Goal: Information Seeking & Learning: Learn about a topic

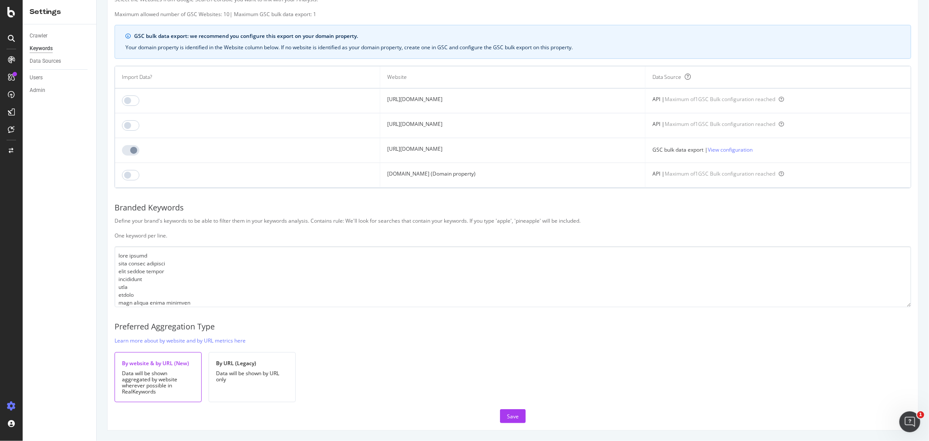
scroll to position [8404, 0]
click at [54, 128] on div "RealKeywords" at bounding box center [51, 129] width 39 height 9
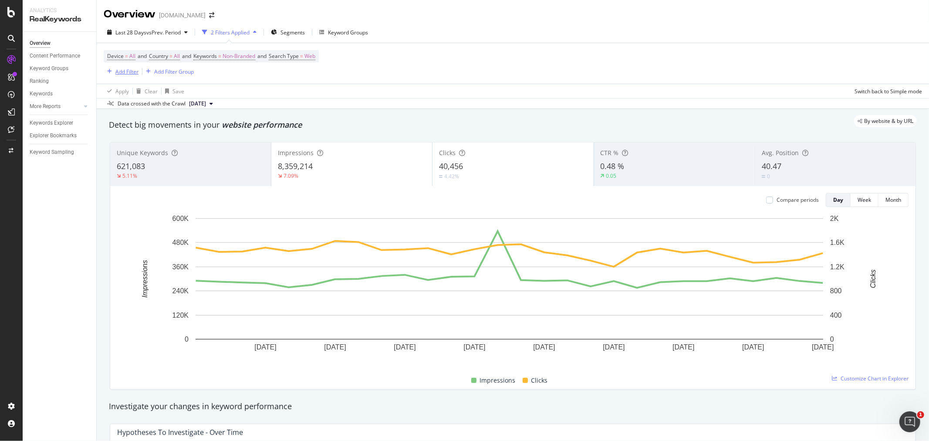
click at [132, 71] on div "Add Filter" at bounding box center [126, 71] width 23 height 7
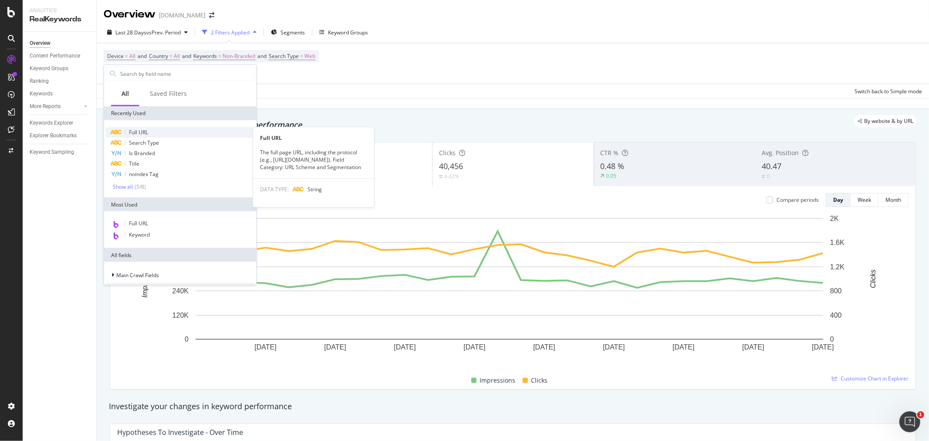
click at [140, 133] on span "Full URL" at bounding box center [138, 131] width 19 height 7
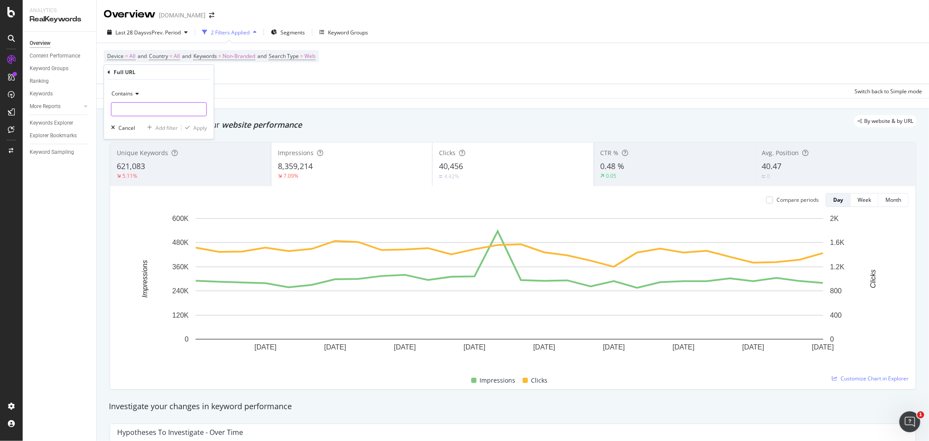
click at [125, 111] on input "text" at bounding box center [158, 109] width 95 height 14
type input "/login"
click at [198, 128] on div "Apply" at bounding box center [200, 127] width 14 height 7
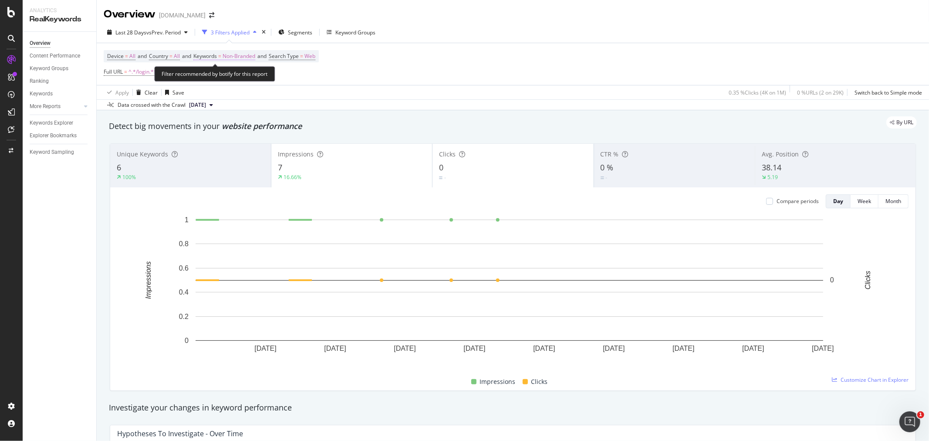
click at [238, 57] on span "Non-Branded" at bounding box center [239, 56] width 33 height 12
click at [244, 76] on div "button" at bounding box center [248, 76] width 10 height 5
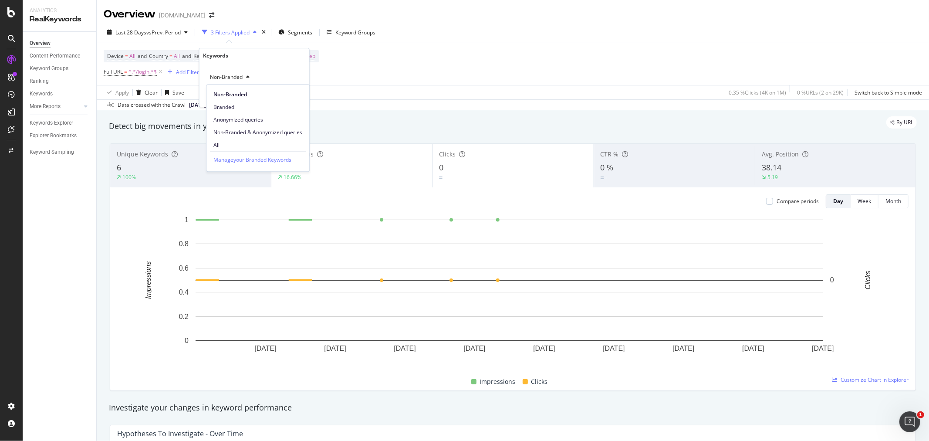
click at [225, 144] on span "All" at bounding box center [257, 145] width 89 height 8
click at [295, 96] on div "Apply" at bounding box center [296, 95] width 14 height 7
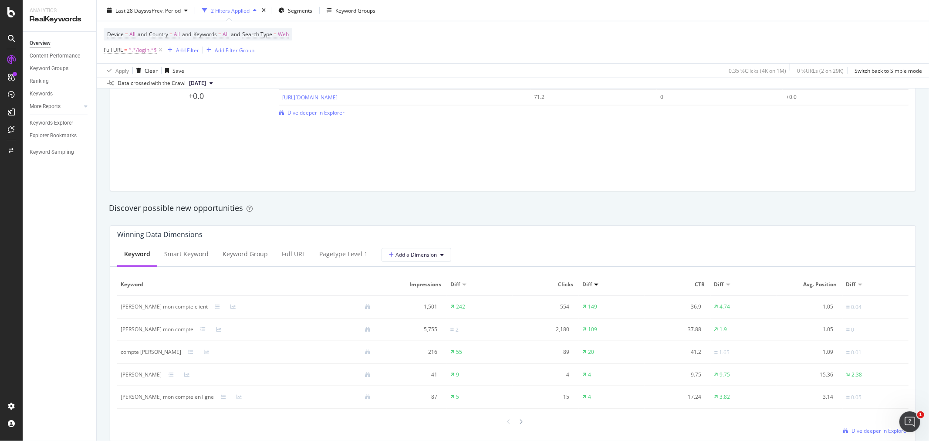
scroll to position [629, 0]
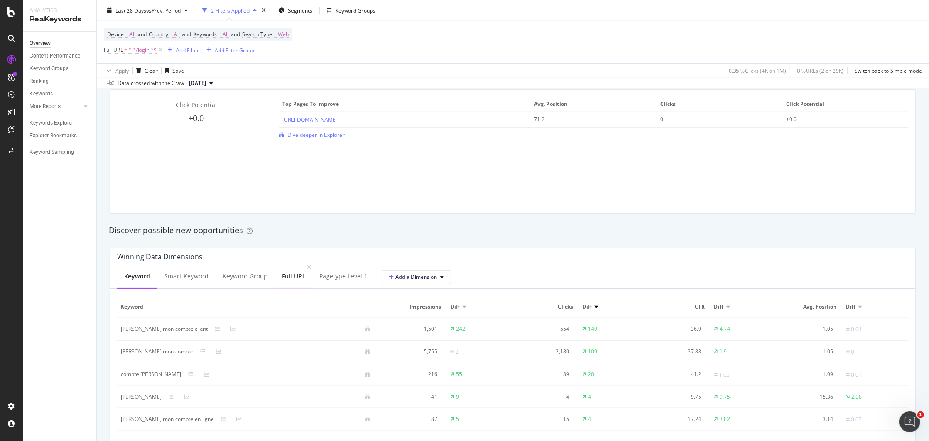
click at [292, 273] on div "Full URL" at bounding box center [294, 276] width 24 height 9
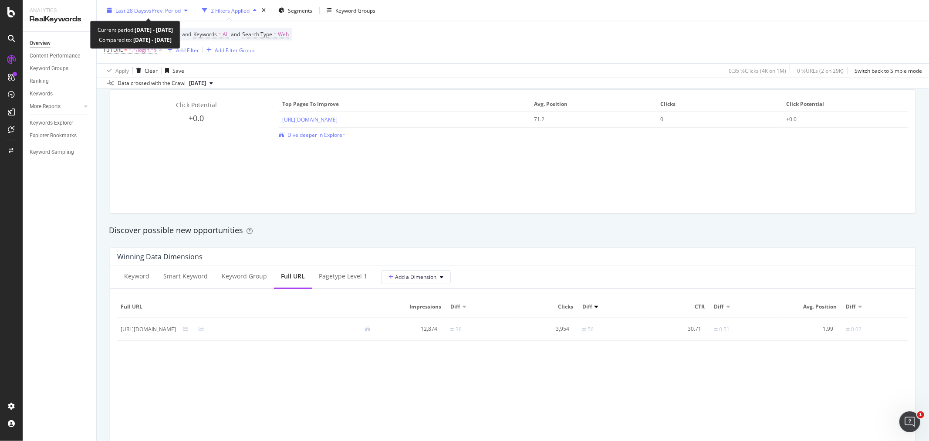
click at [176, 10] on span "vs Prev. Period" at bounding box center [163, 10] width 34 height 7
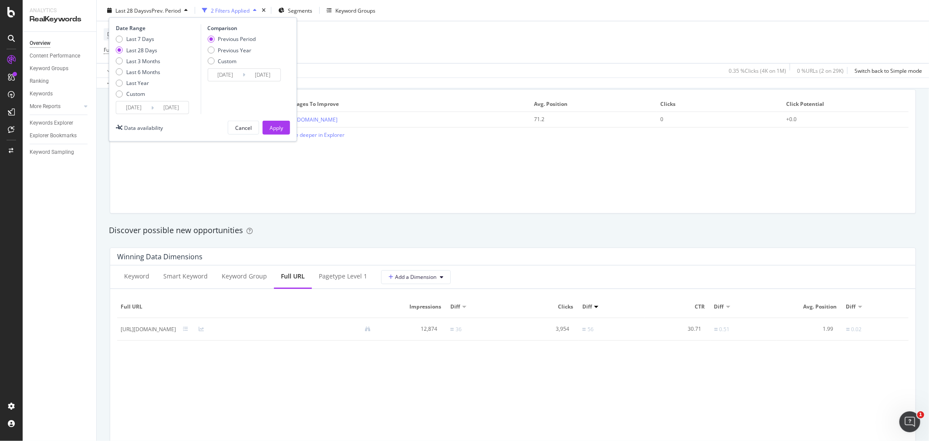
click at [123, 109] on input "[DATE]" at bounding box center [133, 107] width 35 height 12
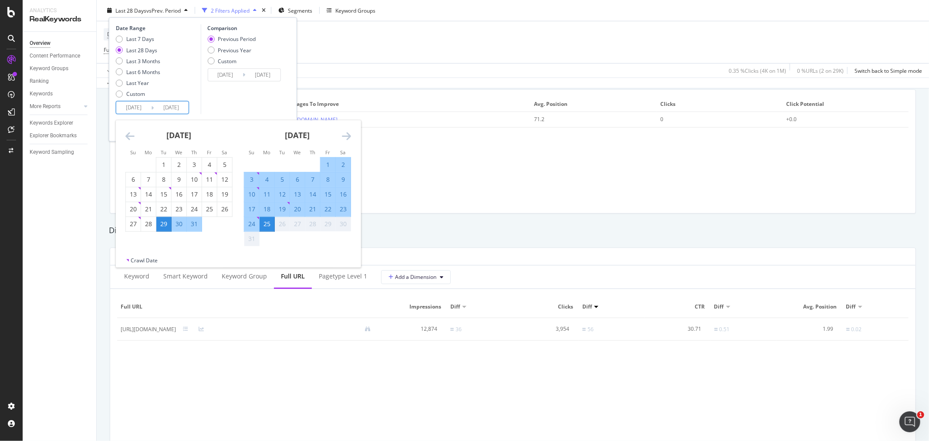
click at [133, 135] on icon "Move backward to switch to the previous month." at bounding box center [129, 136] width 9 height 10
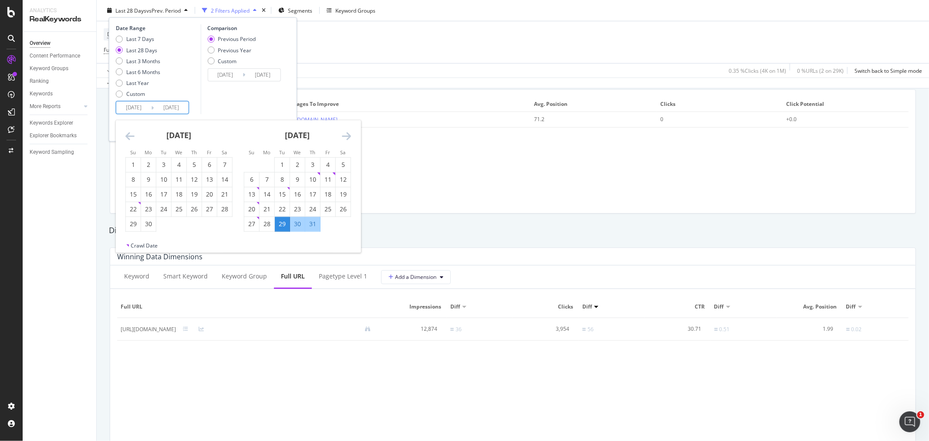
click at [133, 135] on icon "Move backward to switch to the previous month." at bounding box center [129, 136] width 9 height 10
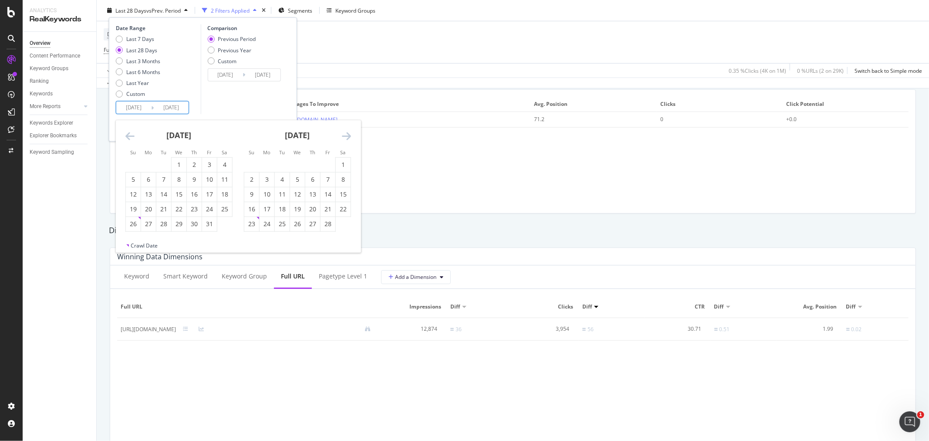
click at [127, 136] on icon "Move backward to switch to the previous month." at bounding box center [129, 136] width 9 height 10
click at [135, 166] on div "1" at bounding box center [133, 164] width 15 height 9
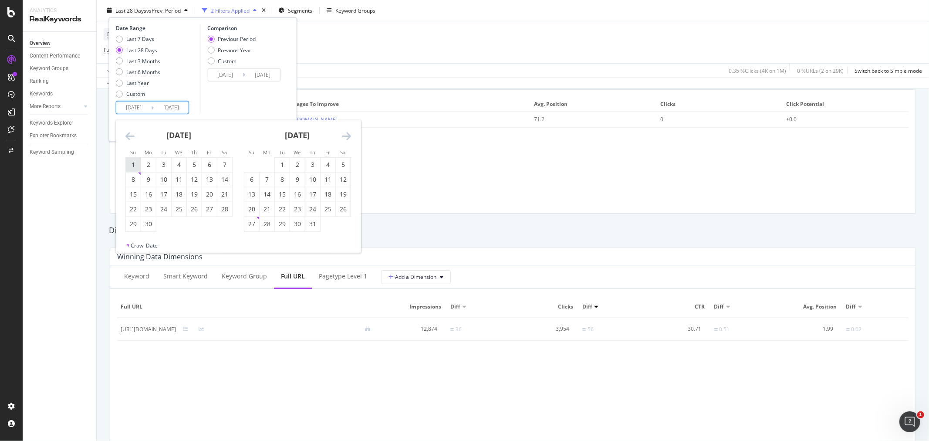
type input "[DATE]"
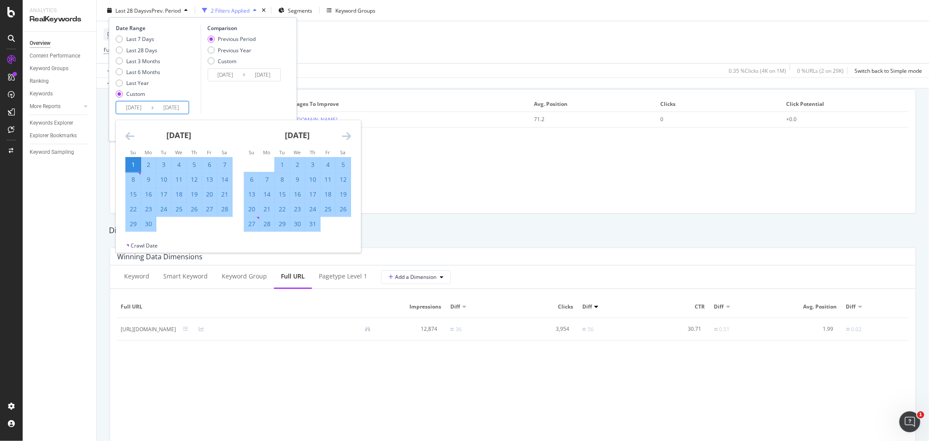
click at [348, 135] on icon "Move forward to switch to the next month." at bounding box center [346, 136] width 9 height 10
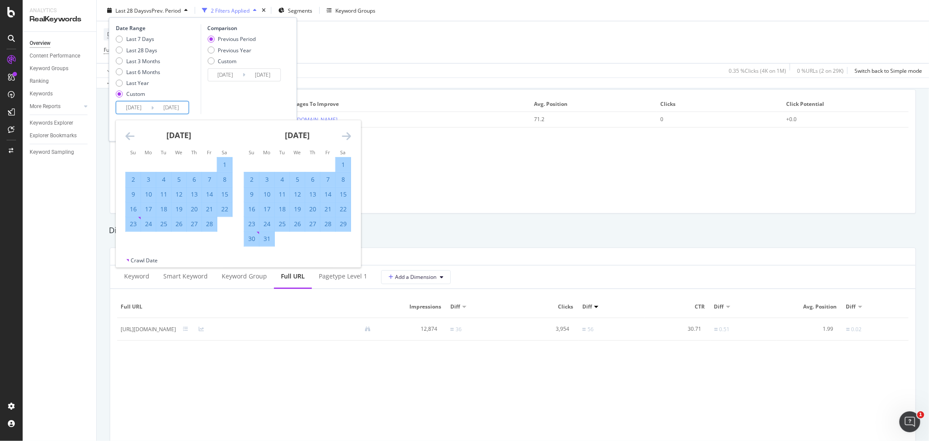
click at [348, 135] on icon "Move forward to switch to the next month." at bounding box center [346, 136] width 9 height 10
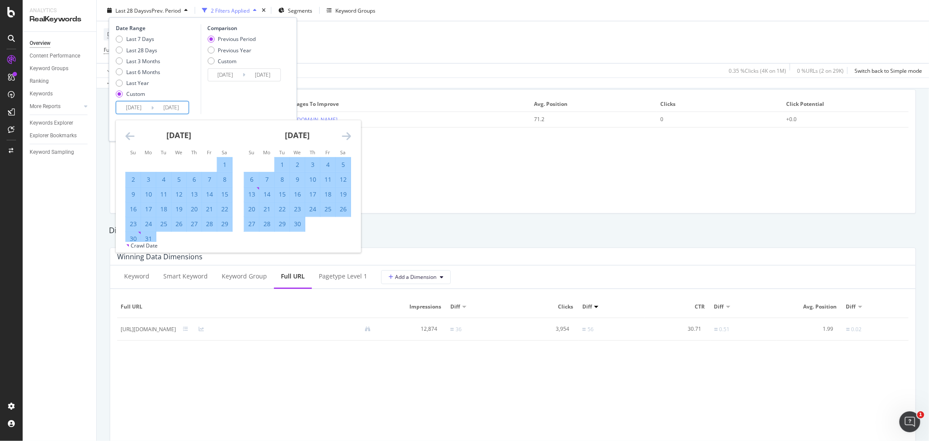
click at [348, 135] on icon "Move forward to switch to the next month." at bounding box center [346, 136] width 9 height 10
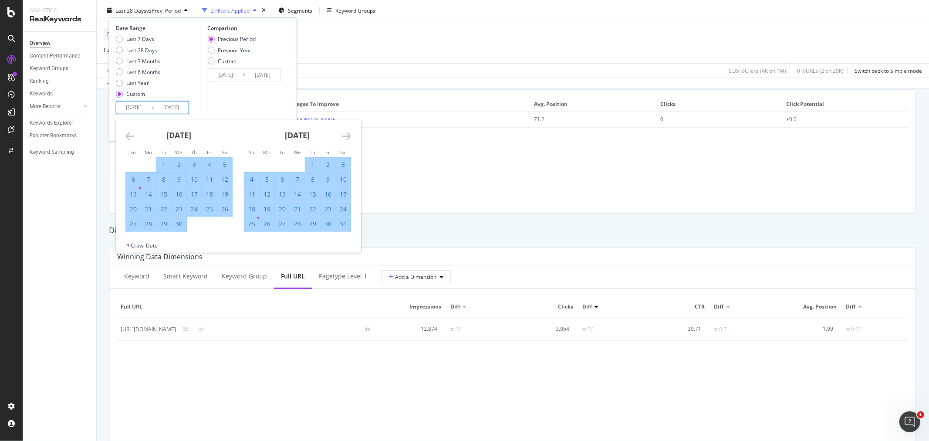
click at [348, 135] on icon "Move forward to switch to the next month." at bounding box center [346, 136] width 9 height 10
click at [127, 136] on icon "Move backward to switch to the previous month." at bounding box center [129, 136] width 9 height 10
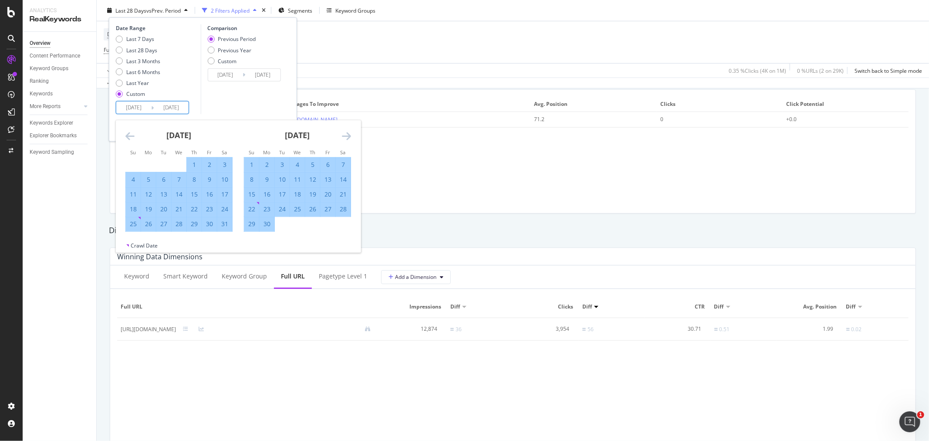
click at [127, 136] on icon "Move backward to switch to the previous month." at bounding box center [129, 136] width 9 height 10
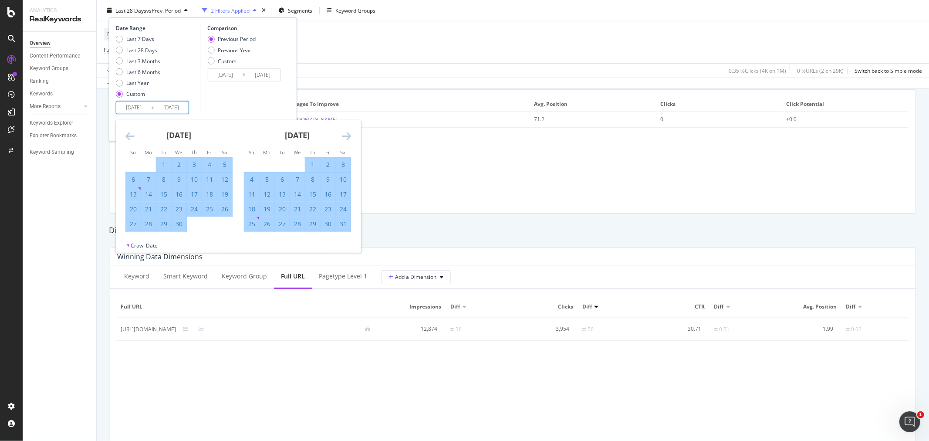
click at [127, 137] on icon "Move backward to switch to the previous month." at bounding box center [129, 136] width 9 height 10
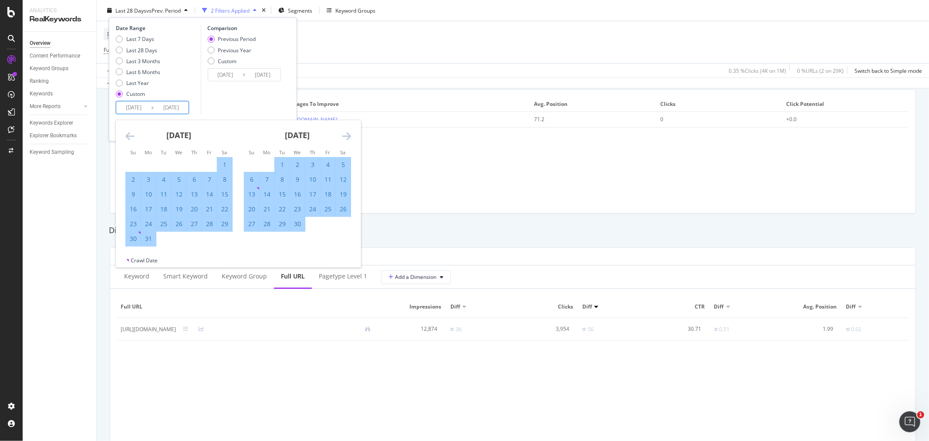
click at [127, 137] on icon "Move backward to switch to the previous month." at bounding box center [129, 136] width 9 height 10
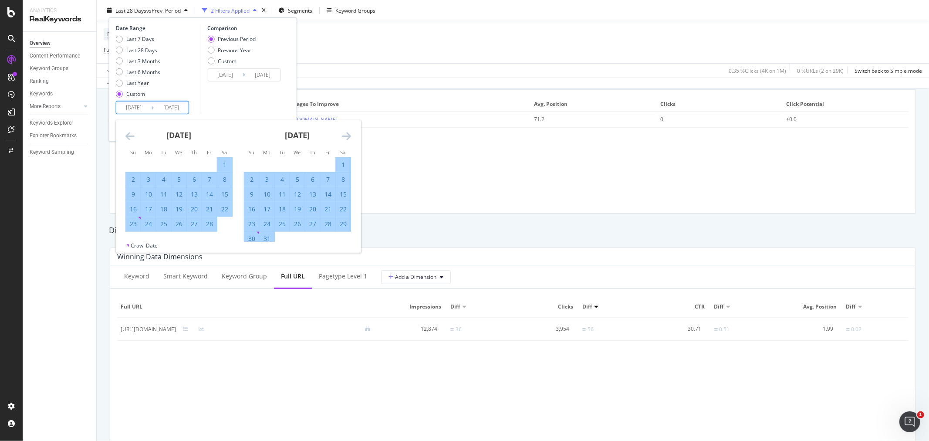
click at [127, 137] on icon "Move backward to switch to the previous month." at bounding box center [129, 136] width 9 height 10
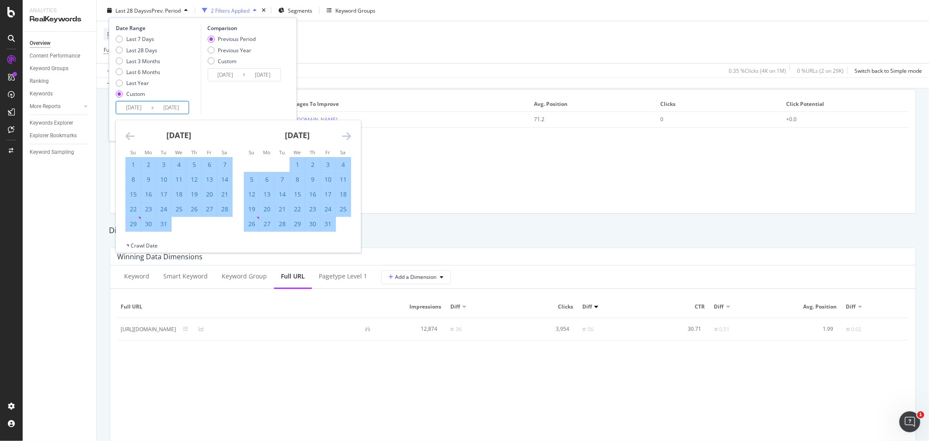
click at [127, 137] on icon "Move backward to switch to the previous month." at bounding box center [129, 136] width 9 height 10
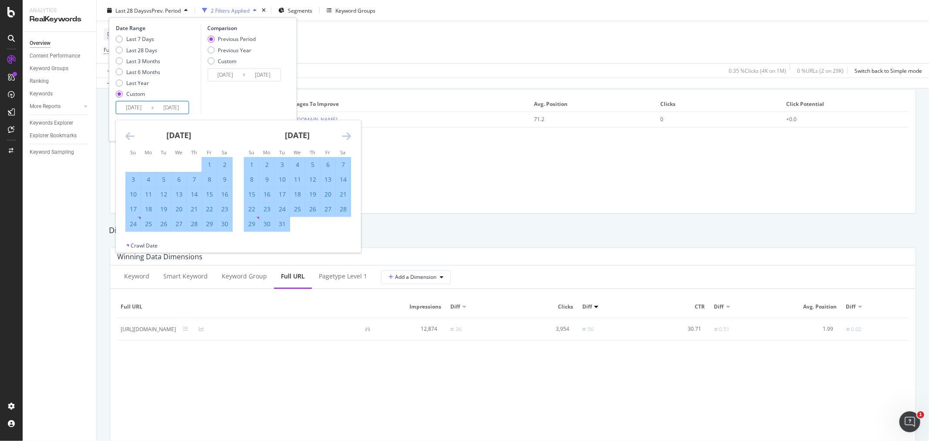
click at [127, 137] on icon "Move backward to switch to the previous month." at bounding box center [129, 136] width 9 height 10
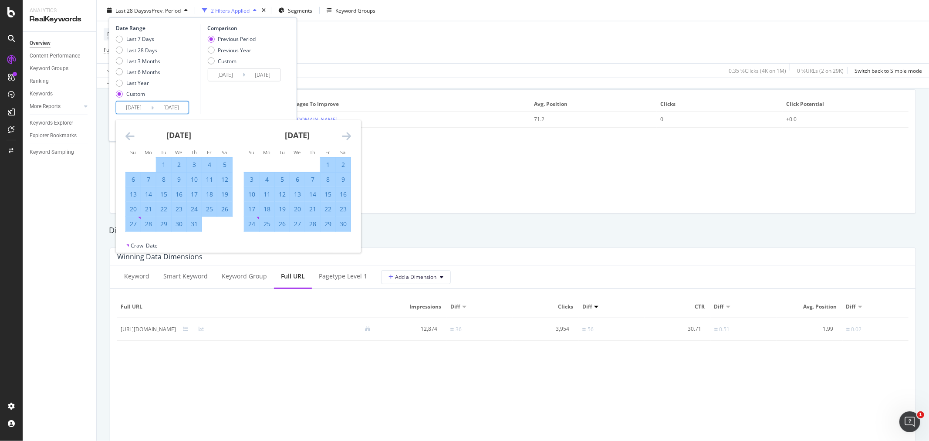
click at [127, 137] on icon "Move backward to switch to the previous month." at bounding box center [129, 136] width 9 height 10
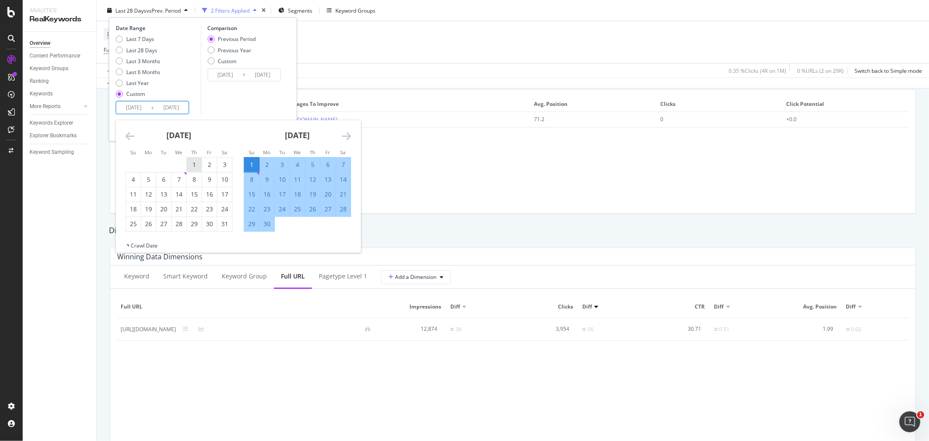
click at [189, 161] on div "1" at bounding box center [194, 164] width 15 height 9
type input "[DATE]"
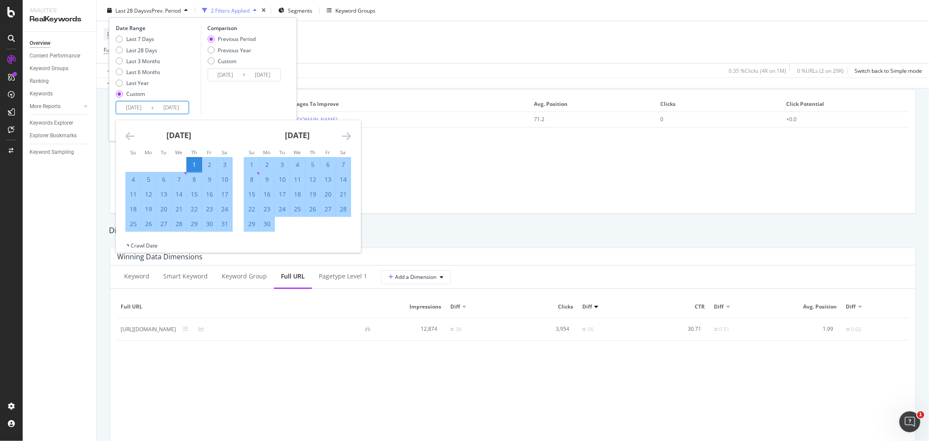
click at [345, 135] on icon "Move forward to switch to the next month." at bounding box center [346, 136] width 9 height 10
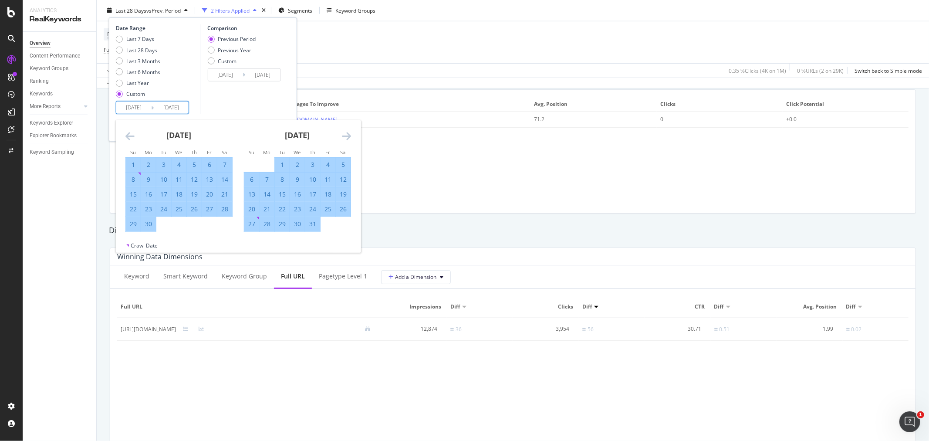
click at [345, 135] on icon "Move forward to switch to the next month." at bounding box center [346, 136] width 9 height 10
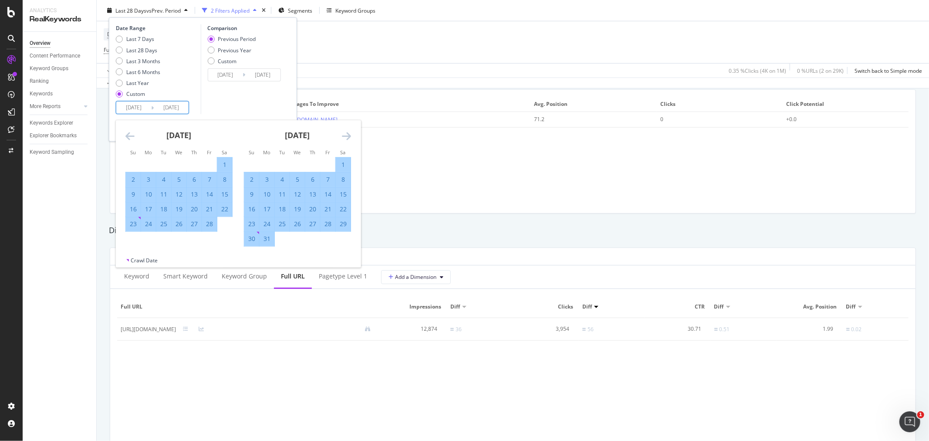
click at [345, 135] on icon "Move forward to switch to the next month." at bounding box center [346, 136] width 9 height 10
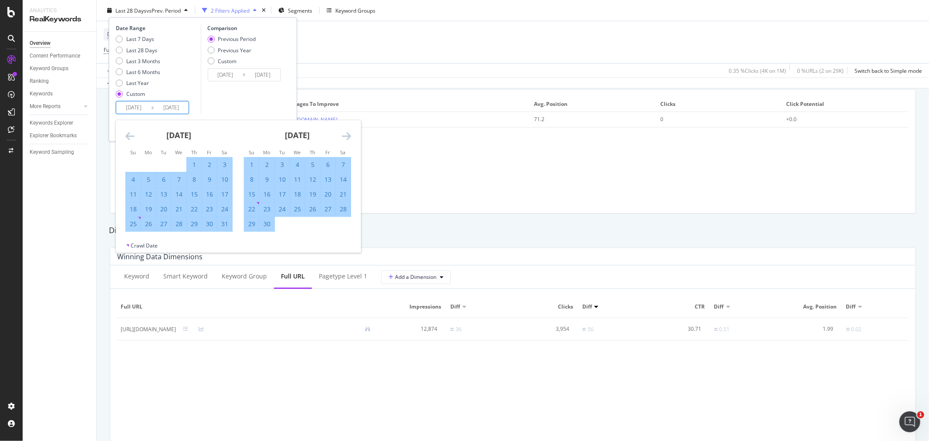
click at [345, 135] on icon "Move forward to switch to the next month." at bounding box center [346, 136] width 9 height 10
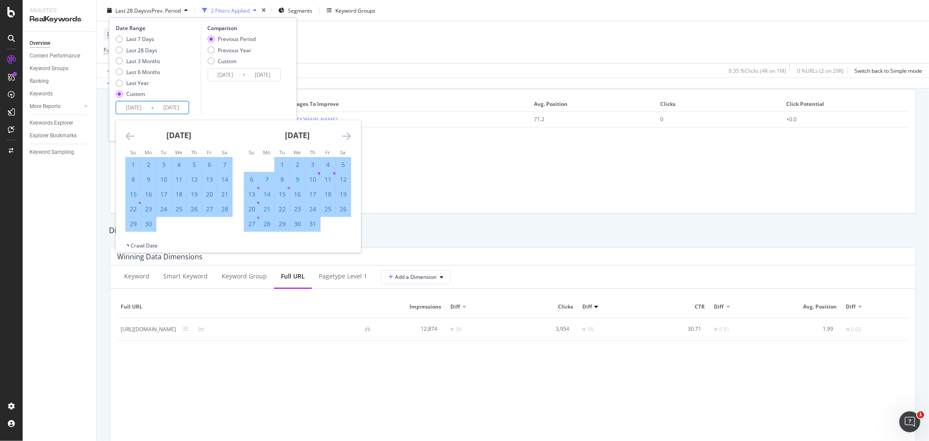
click at [345, 135] on icon "Move forward to switch to the next month." at bounding box center [346, 136] width 9 height 10
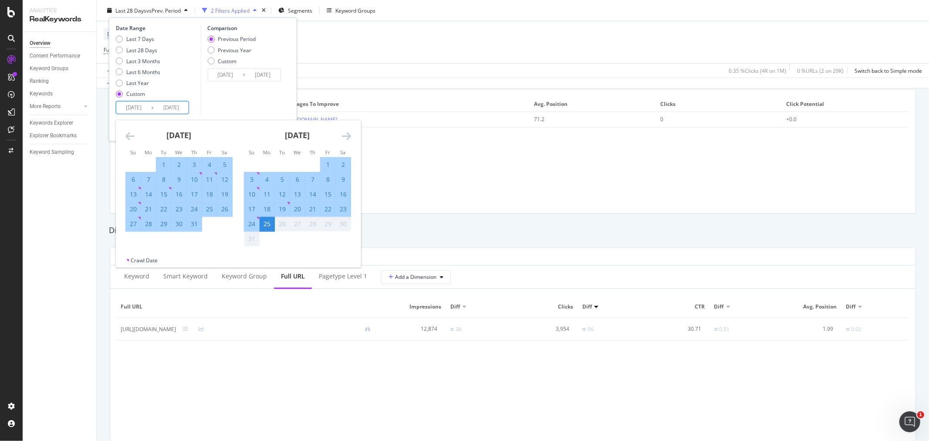
click at [196, 223] on div "31" at bounding box center [194, 224] width 15 height 9
type input "[DATE]"
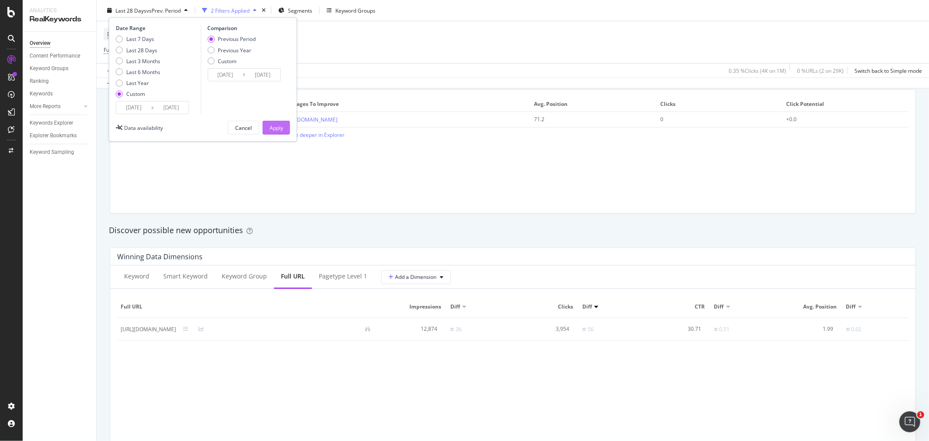
click at [276, 121] on div "Apply" at bounding box center [277, 127] width 14 height 13
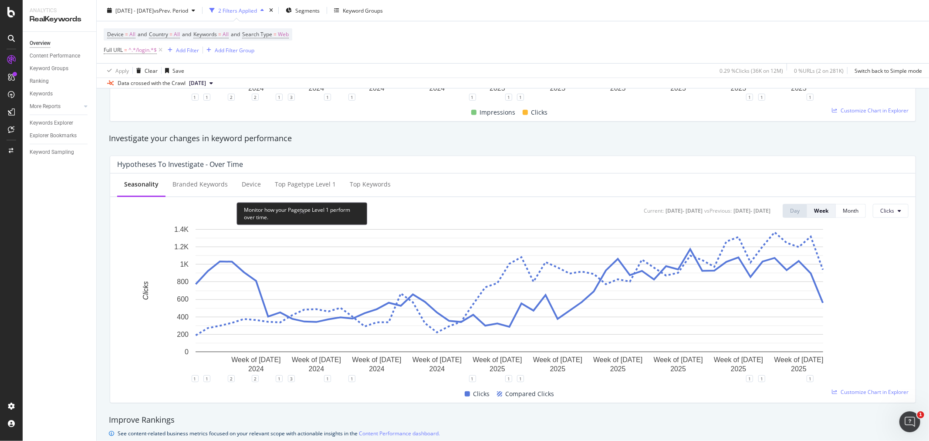
scroll to position [338, 0]
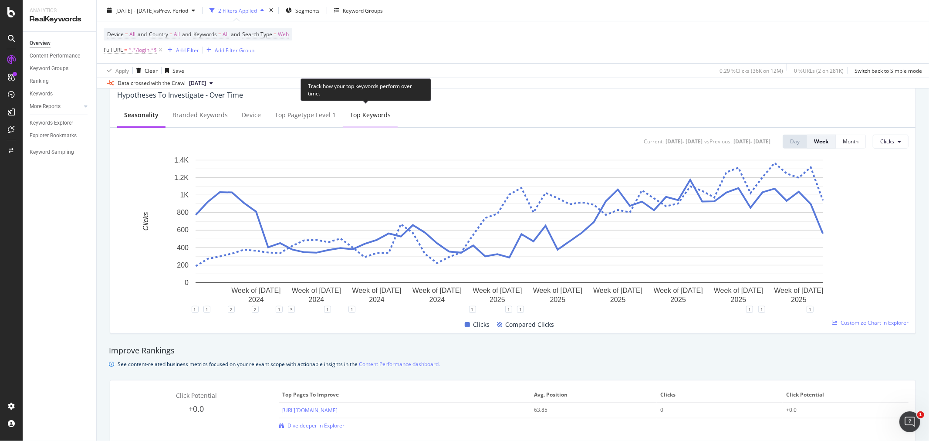
click at [362, 123] on div "Top Keywords" at bounding box center [370, 116] width 55 height 24
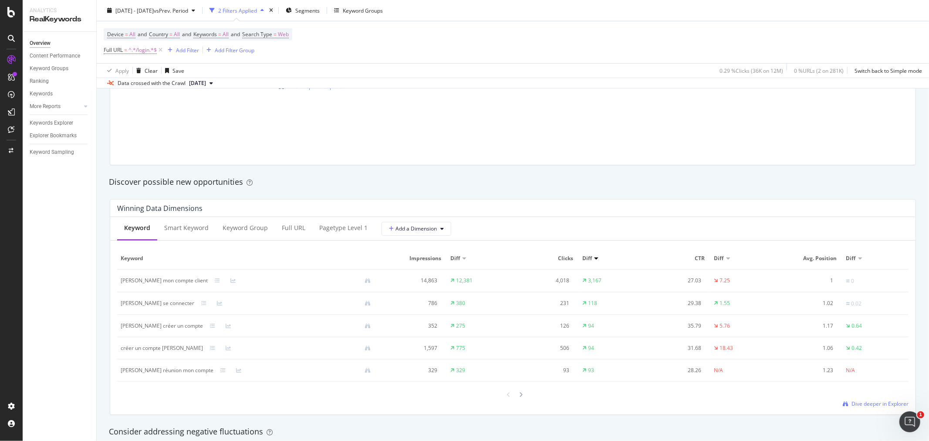
scroll to position [774, 0]
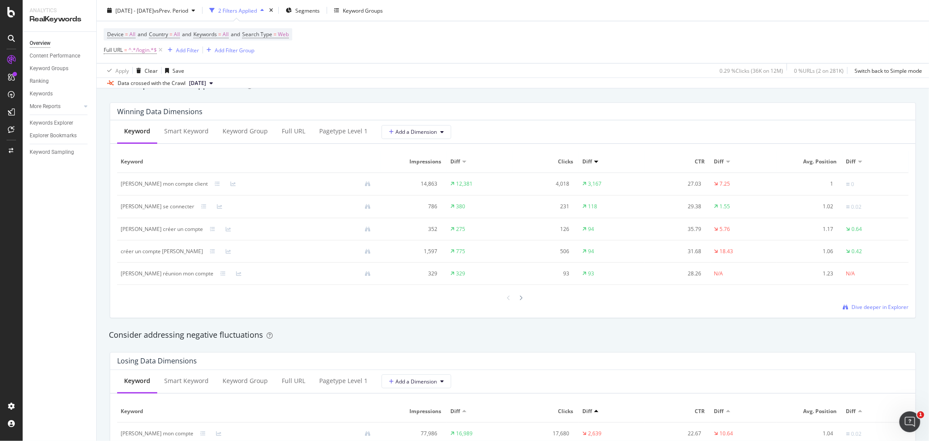
click at [560, 162] on span "Clicks" at bounding box center [544, 162] width 57 height 8
click at [66, 122] on div "Keywords Explorer" at bounding box center [52, 122] width 44 height 9
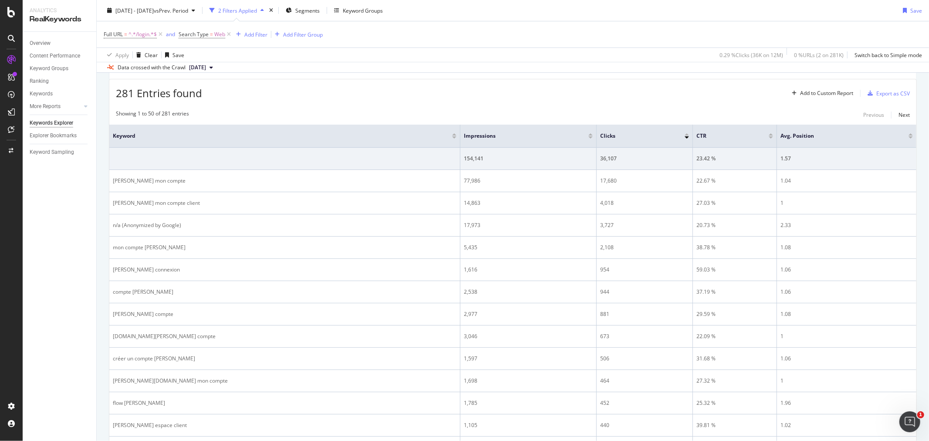
scroll to position [97, 0]
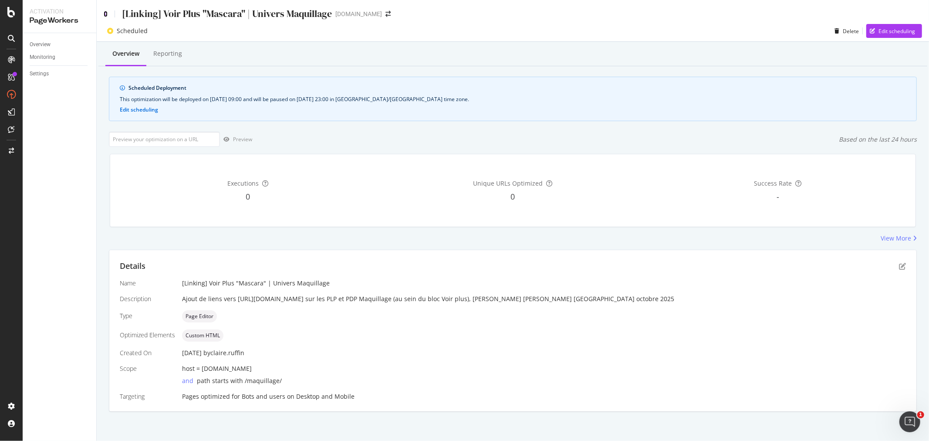
click at [107, 13] on icon at bounding box center [106, 14] width 4 height 6
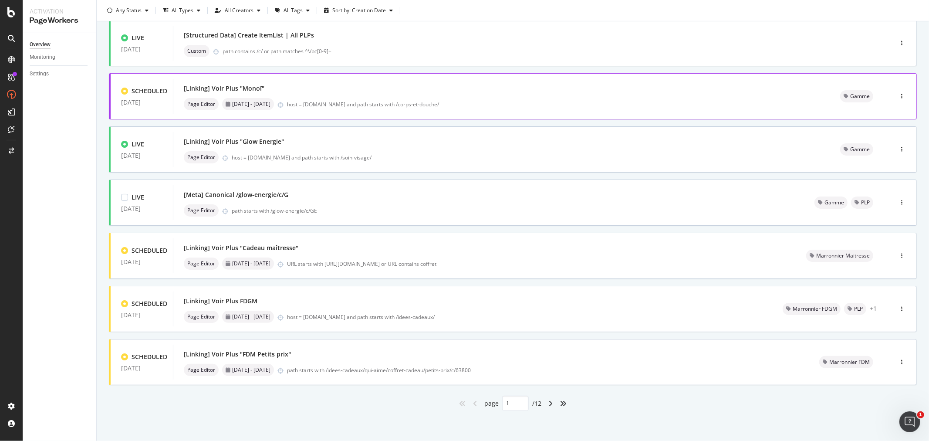
scroll to position [219, 0]
click at [548, 403] on icon "angle-right" at bounding box center [550, 402] width 4 height 7
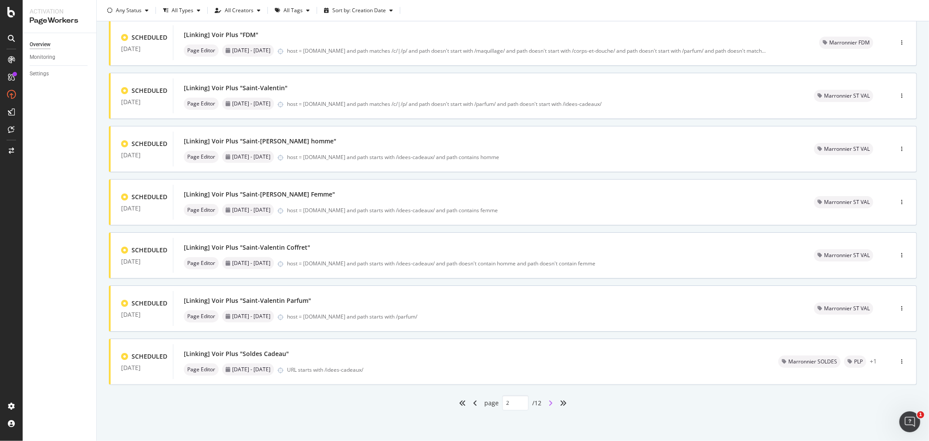
click at [548, 402] on icon "angle-right" at bounding box center [550, 402] width 4 height 7
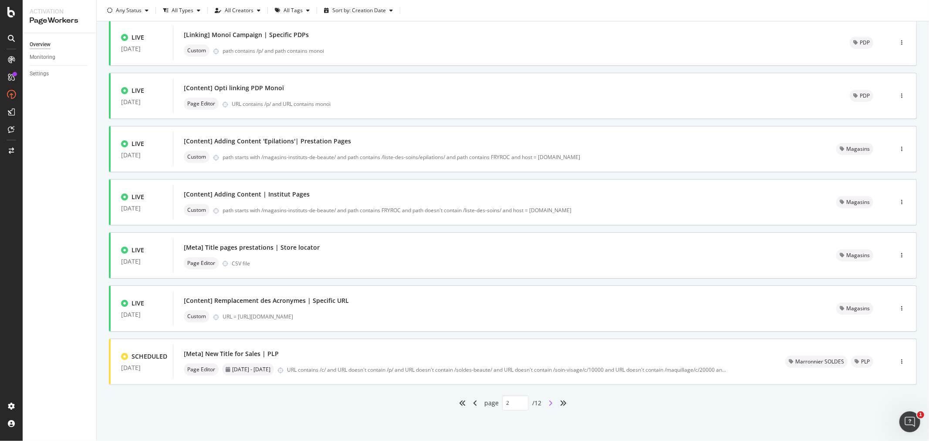
type input "3"
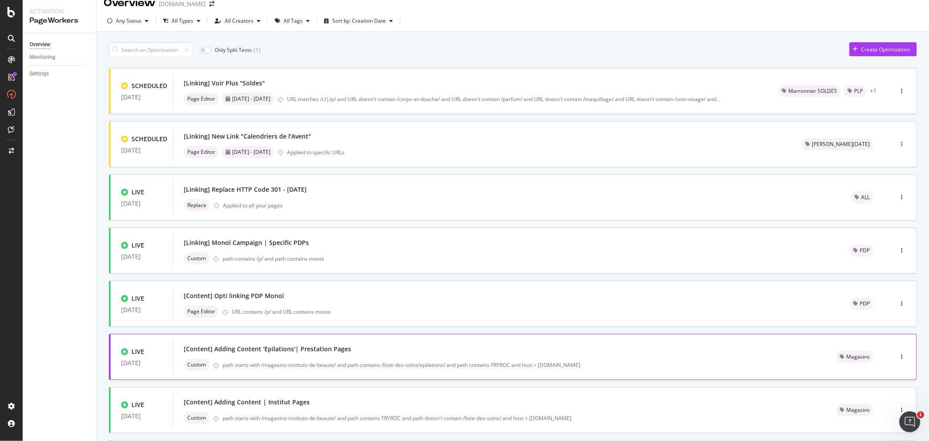
scroll to position [0, 0]
